Goal: Transaction & Acquisition: Purchase product/service

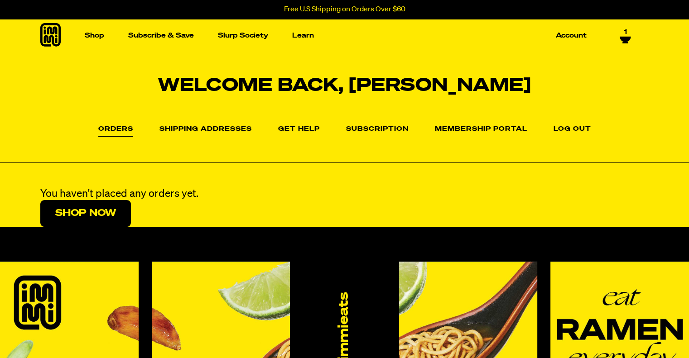
click at [625, 37] on icon at bounding box center [625, 39] width 11 height 5
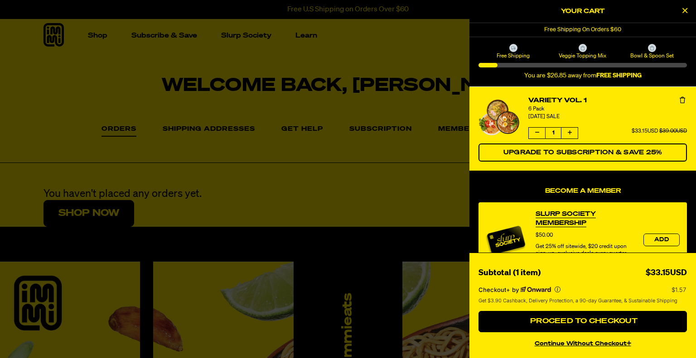
click at [335, 72] on div at bounding box center [348, 179] width 696 height 358
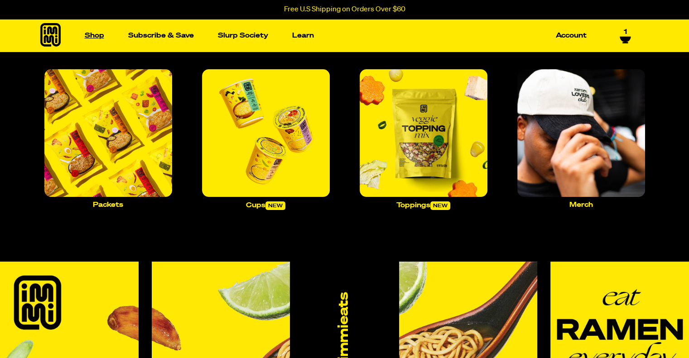
click at [92, 32] on link "Shop" at bounding box center [94, 36] width 27 height 14
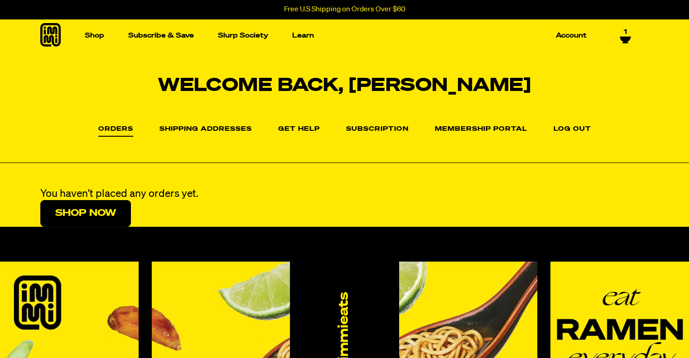
click at [125, 130] on link "Orders" at bounding box center [115, 131] width 35 height 11
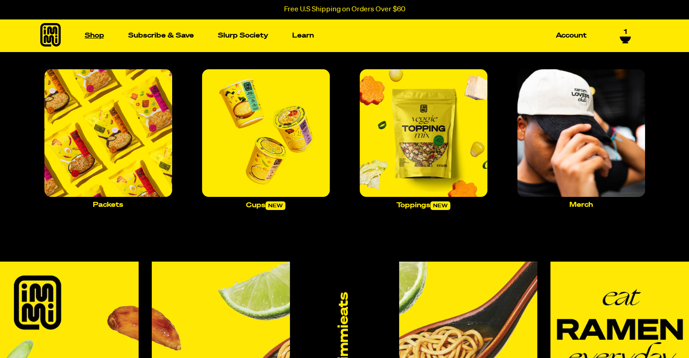
click at [93, 34] on link "Shop" at bounding box center [94, 36] width 27 height 14
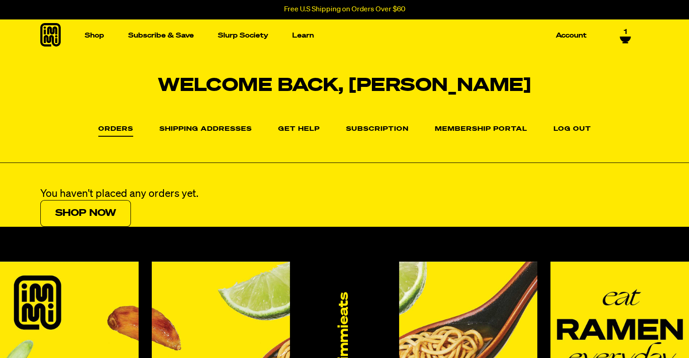
click at [87, 213] on link "Shop Now" at bounding box center [85, 213] width 91 height 27
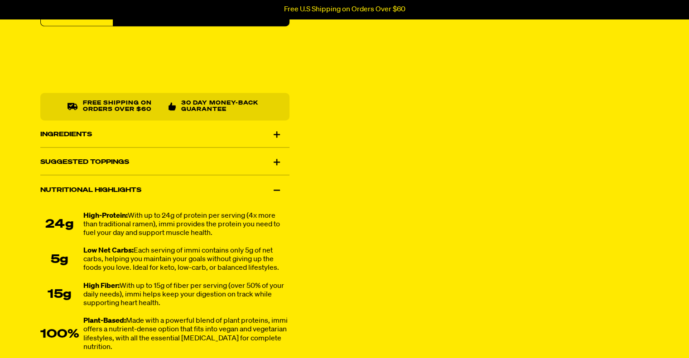
scroll to position [483, 0]
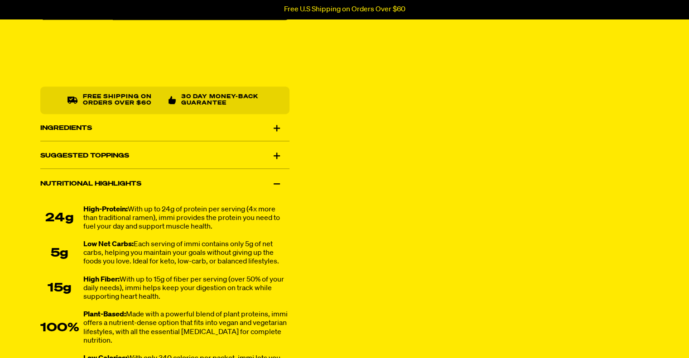
click at [279, 151] on div "Suggested Toppings" at bounding box center [164, 155] width 249 height 25
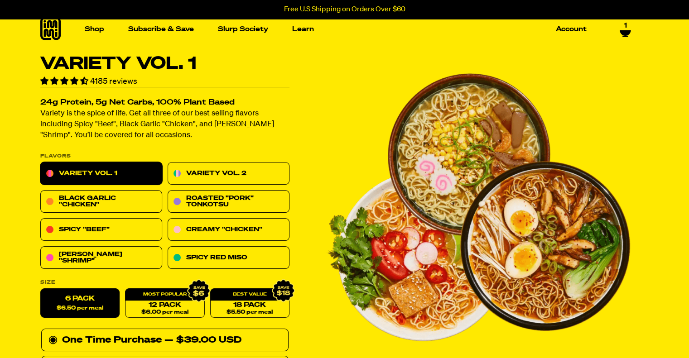
scroll to position [0, 0]
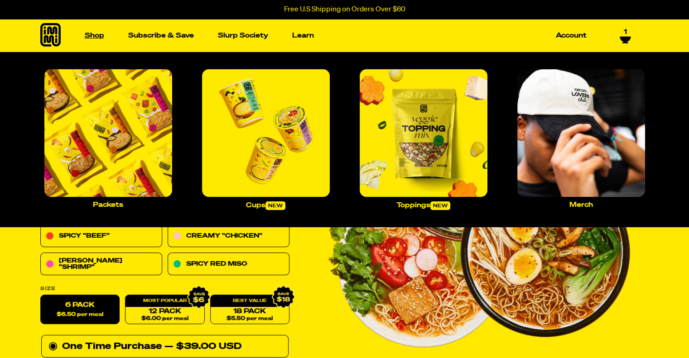
click at [93, 34] on link "Shop" at bounding box center [94, 36] width 27 height 14
click at [437, 148] on img "Main navigation" at bounding box center [424, 133] width 128 height 128
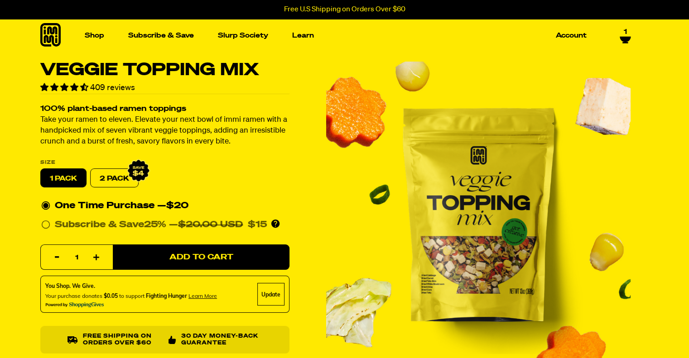
scroll to position [241, 0]
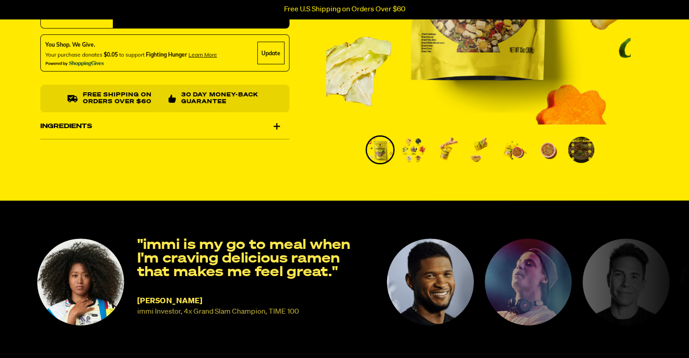
click at [279, 125] on div "Ingredients" at bounding box center [164, 126] width 249 height 25
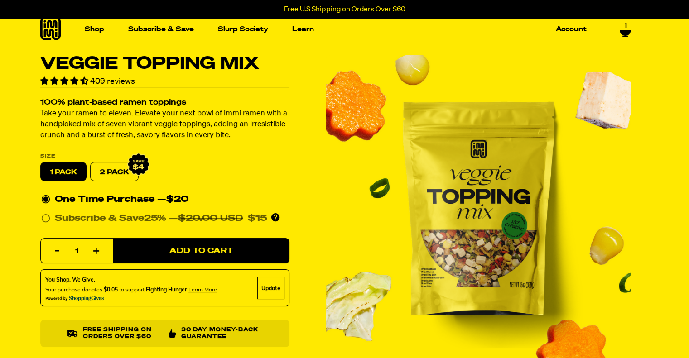
scroll to position [0, 0]
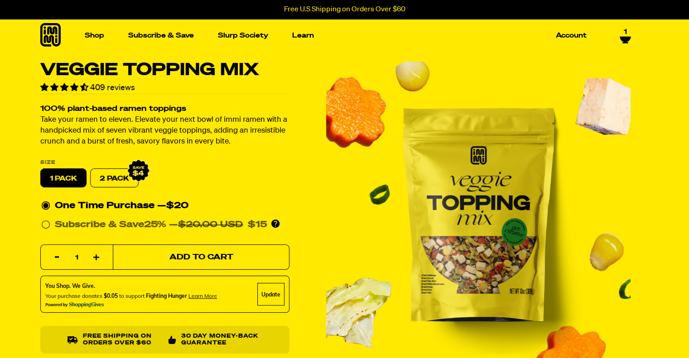
click at [197, 255] on span "Add to Cart" at bounding box center [201, 258] width 64 height 8
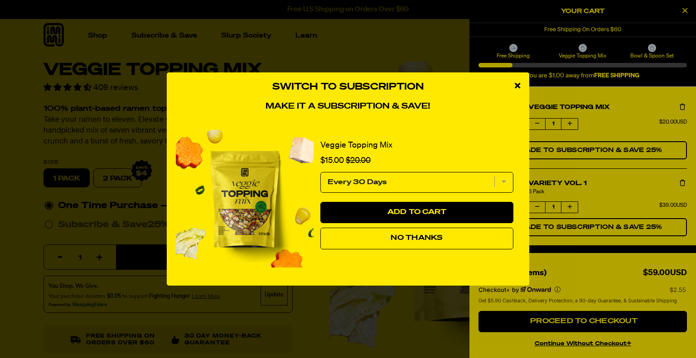
click at [417, 235] on span "No Thanks" at bounding box center [416, 238] width 52 height 7
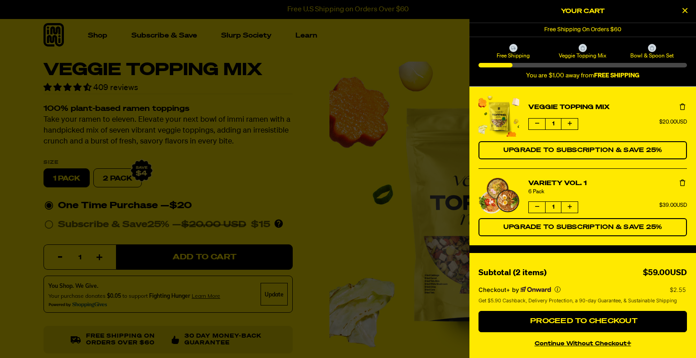
click at [330, 59] on div at bounding box center [348, 179] width 696 height 358
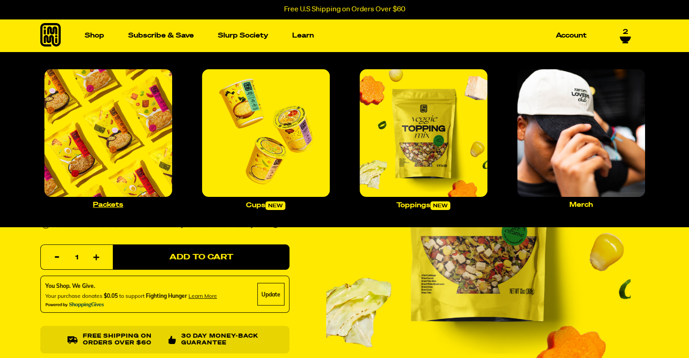
click at [110, 125] on img "Main navigation" at bounding box center [108, 133] width 128 height 128
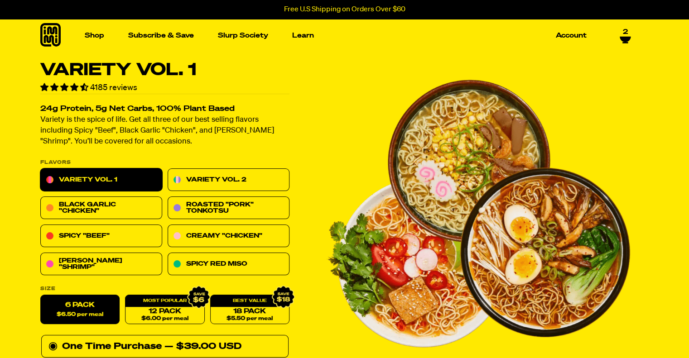
click at [628, 38] on icon at bounding box center [625, 39] width 11 height 5
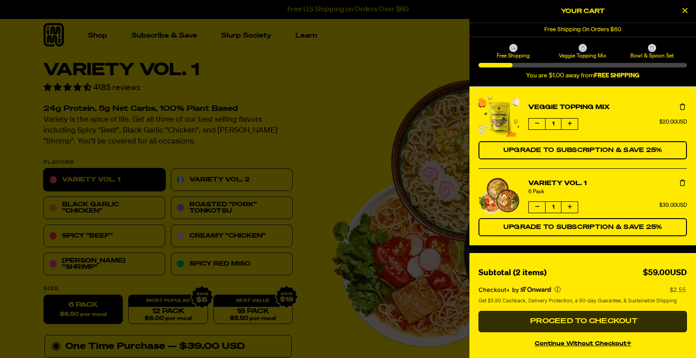
click at [582, 319] on span "Proceed to Checkout" at bounding box center [583, 321] width 110 height 7
